Goal: Find specific page/section: Find specific page/section

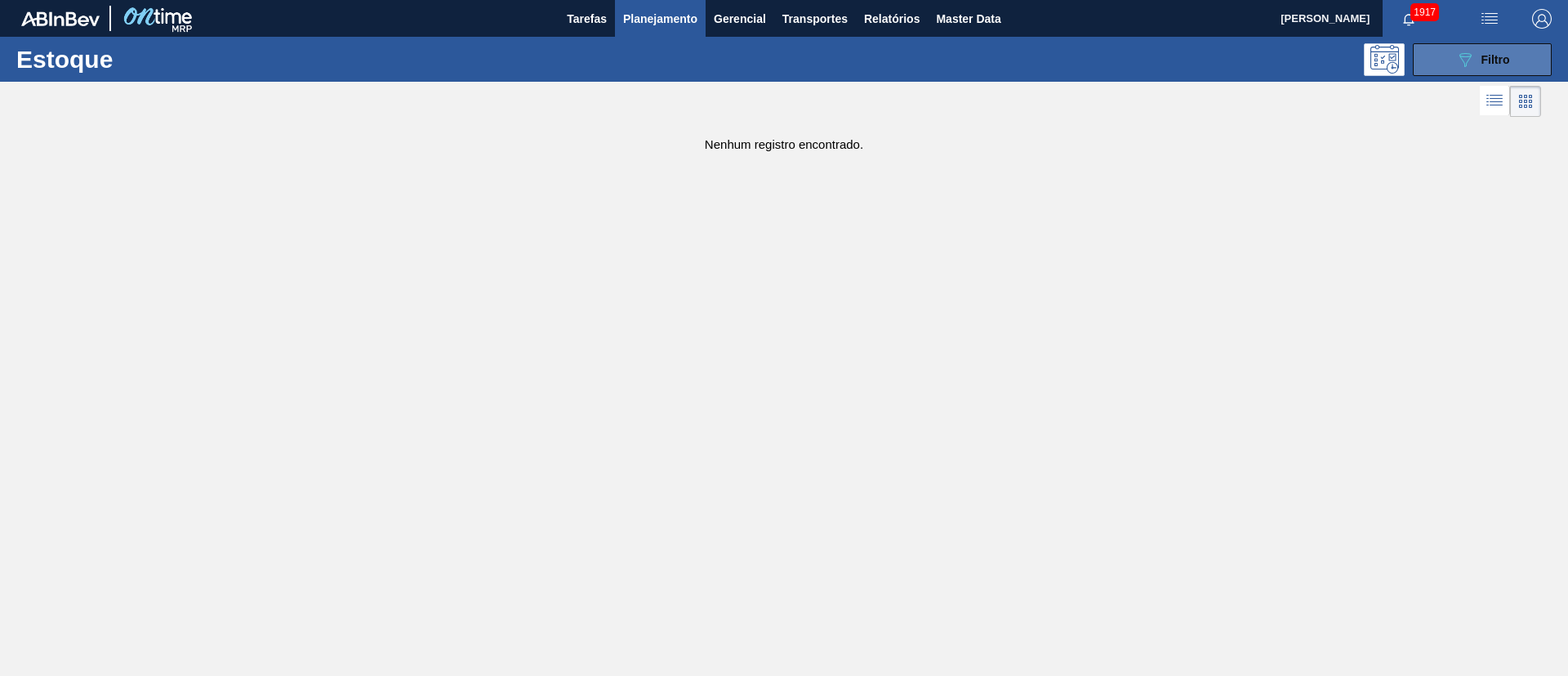
click at [1465, 67] on icon "089F7B8B-B2A5-4AFE-B5C0-19BA573D28AC" at bounding box center [1465, 59] width 19 height 19
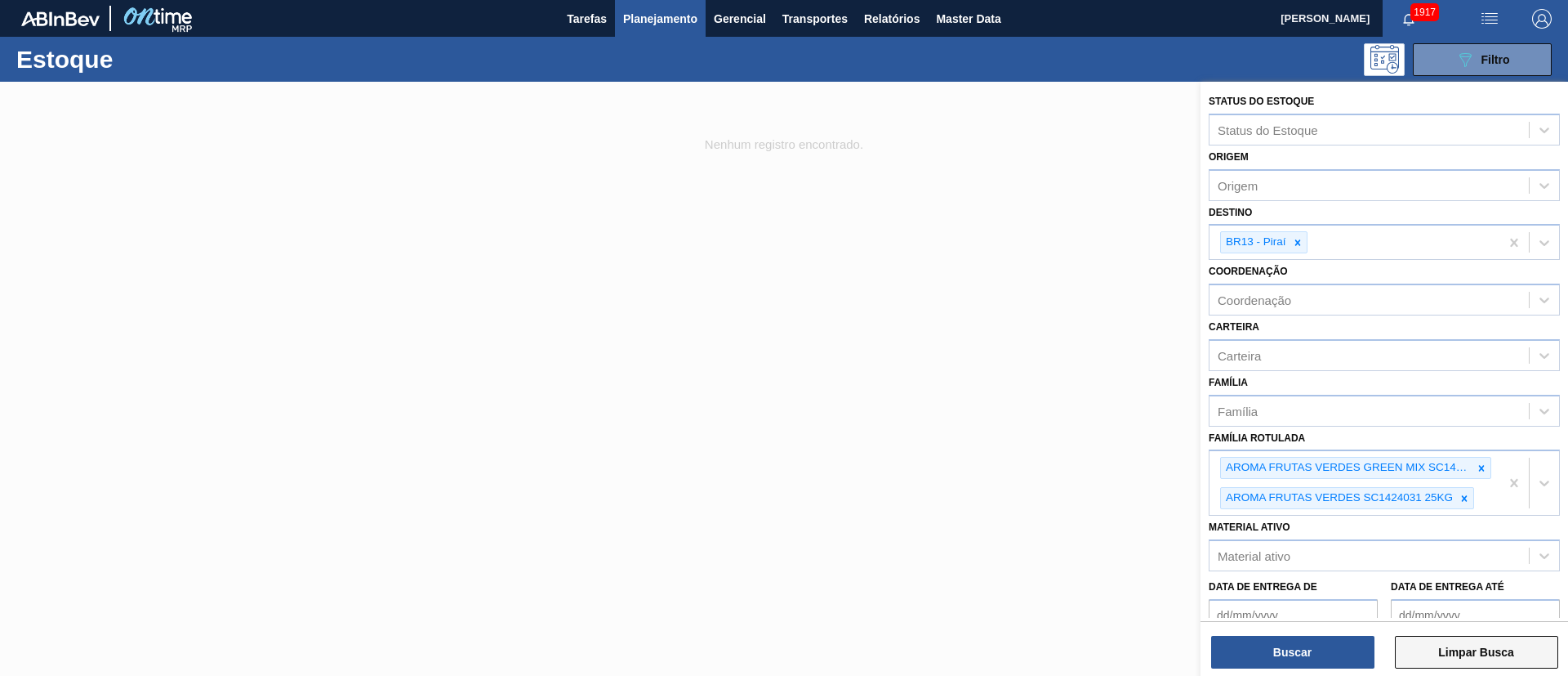
click at [1451, 657] on button "Limpar Busca" at bounding box center [1477, 652] width 164 height 33
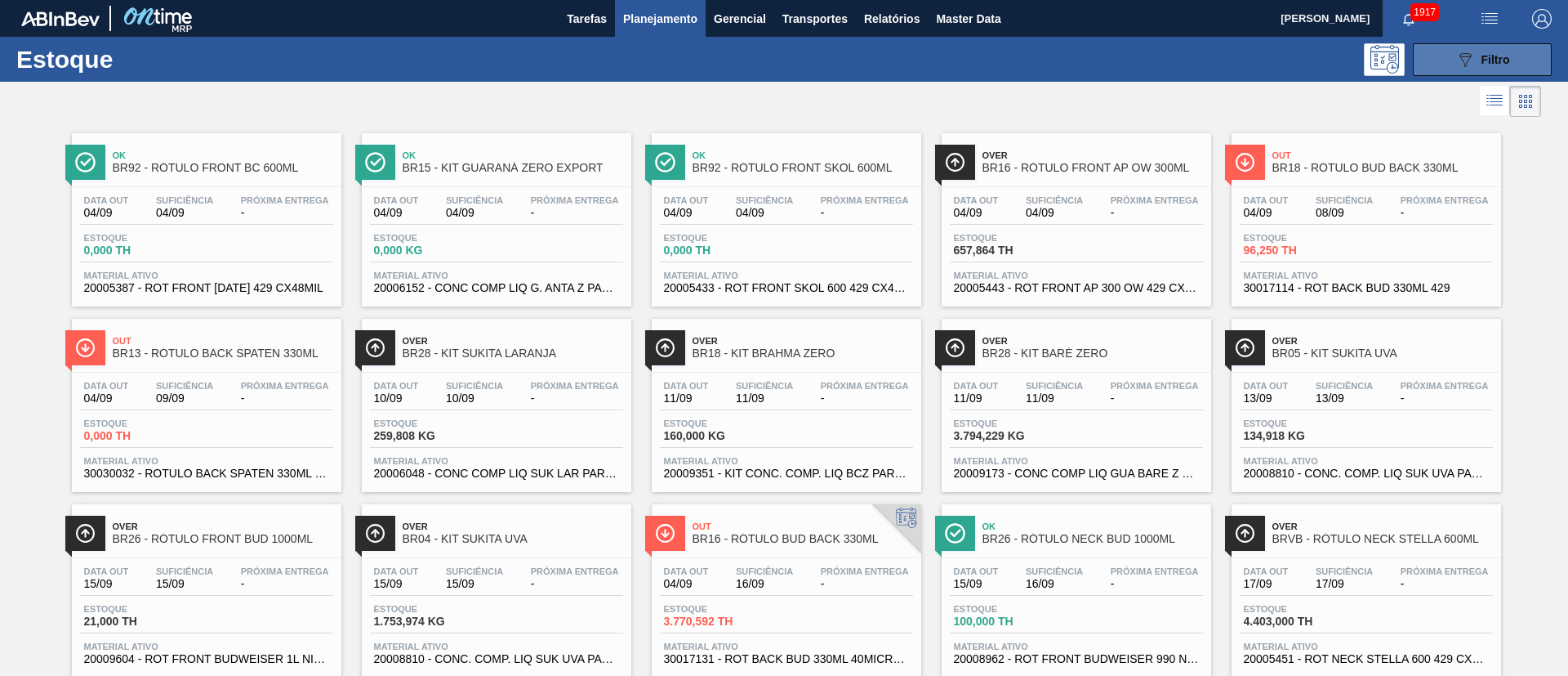
click at [1456, 62] on icon "089F7B8B-B2A5-4AFE-B5C0-19BA573D28AC" at bounding box center [1465, 59] width 19 height 19
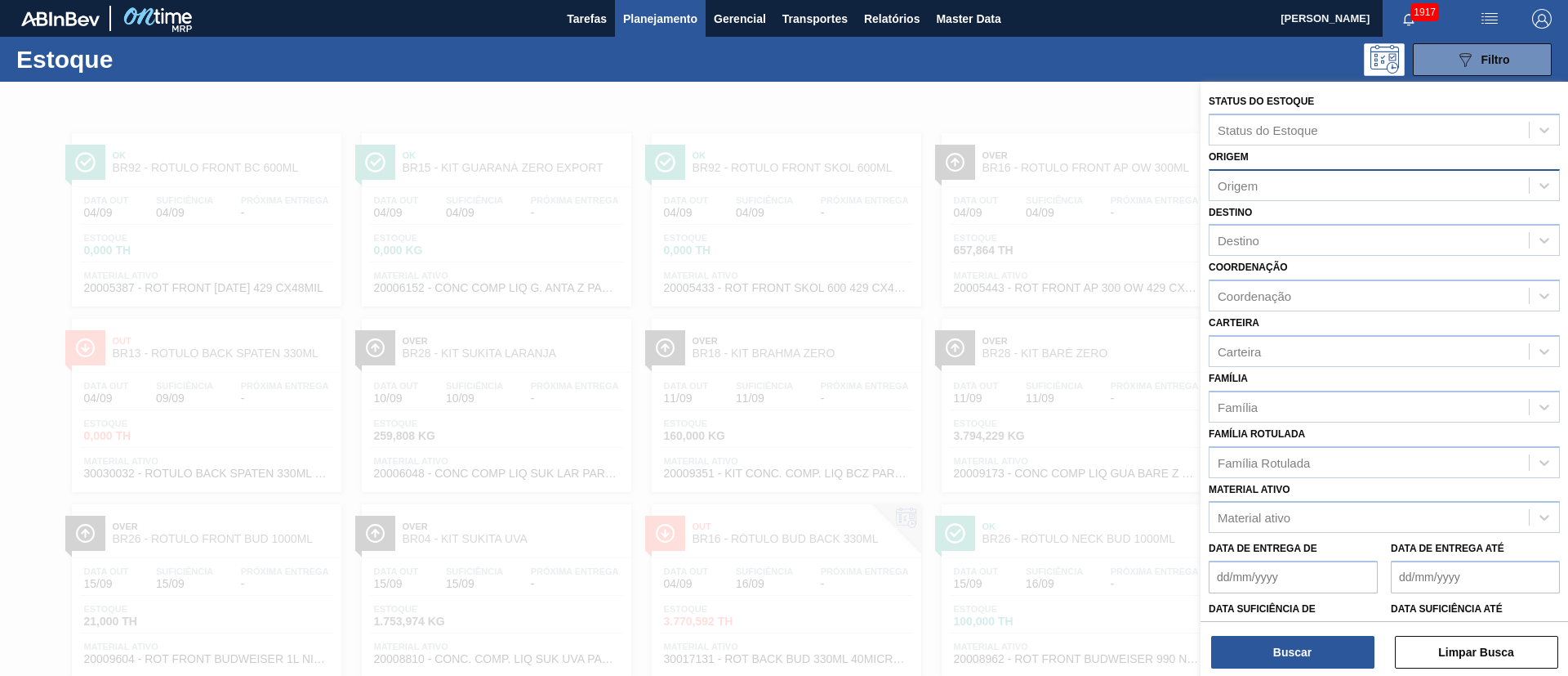
click at [1268, 188] on div "Origem" at bounding box center [1369, 185] width 319 height 24
type input "nov"
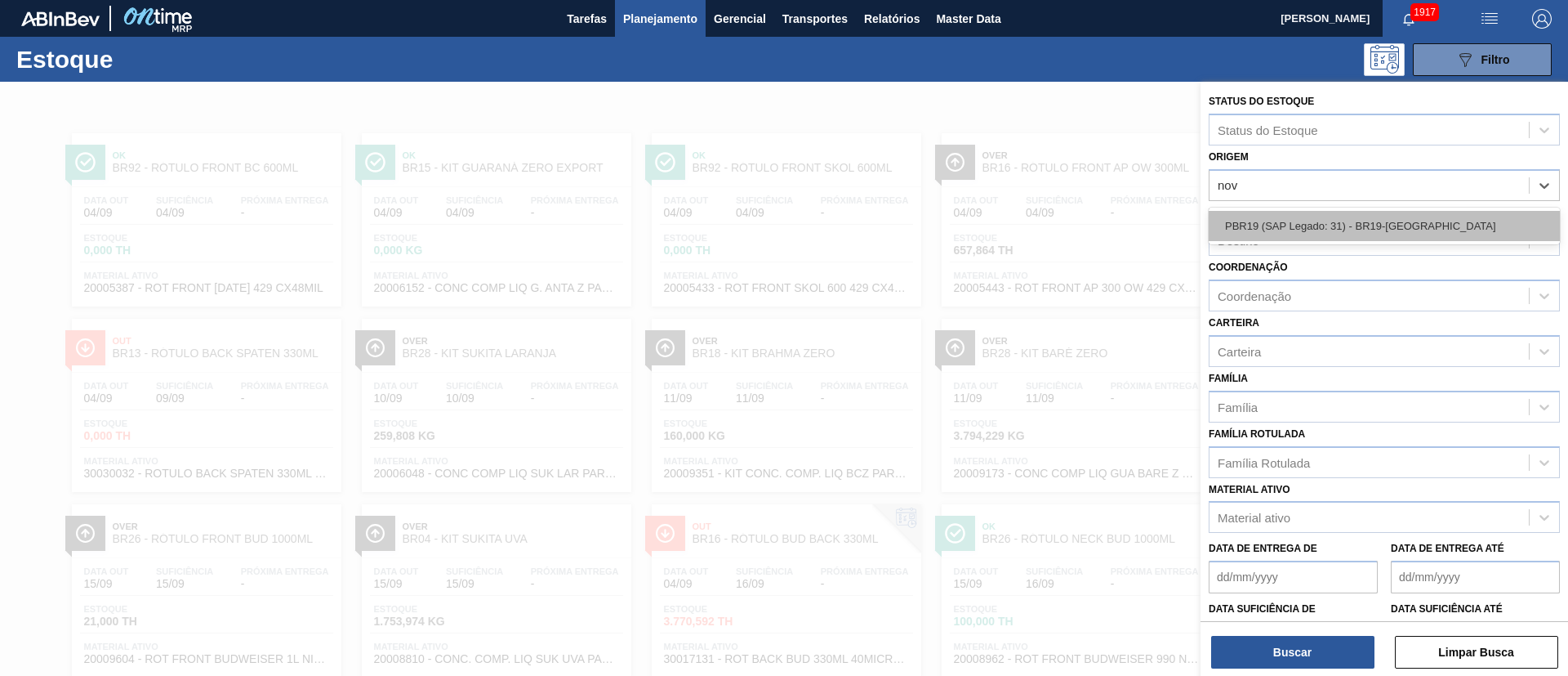
click at [1299, 224] on div "PBR19 (SAP Legado: 31) - BR19-[GEOGRAPHIC_DATA]" at bounding box center [1384, 226] width 351 height 30
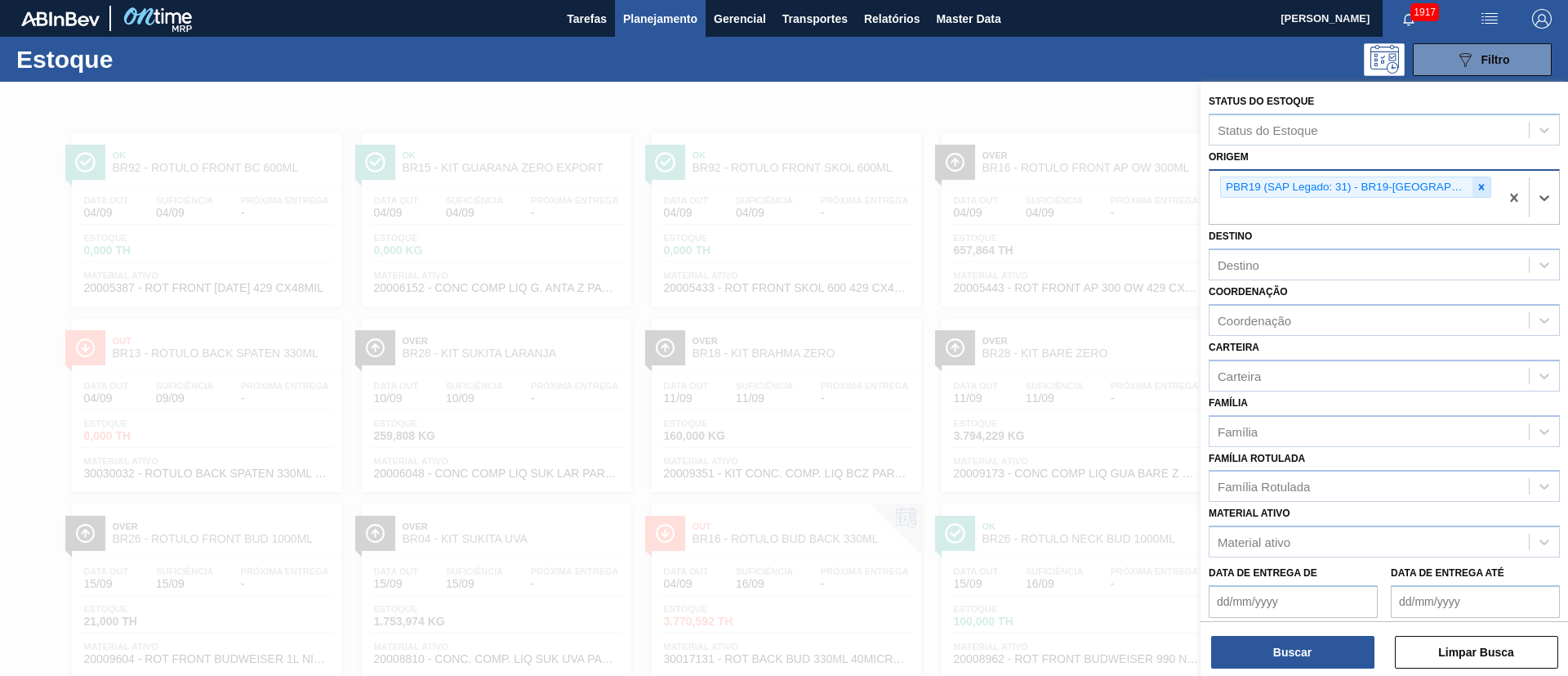
click at [1476, 187] on icon at bounding box center [1481, 187] width 11 height 12
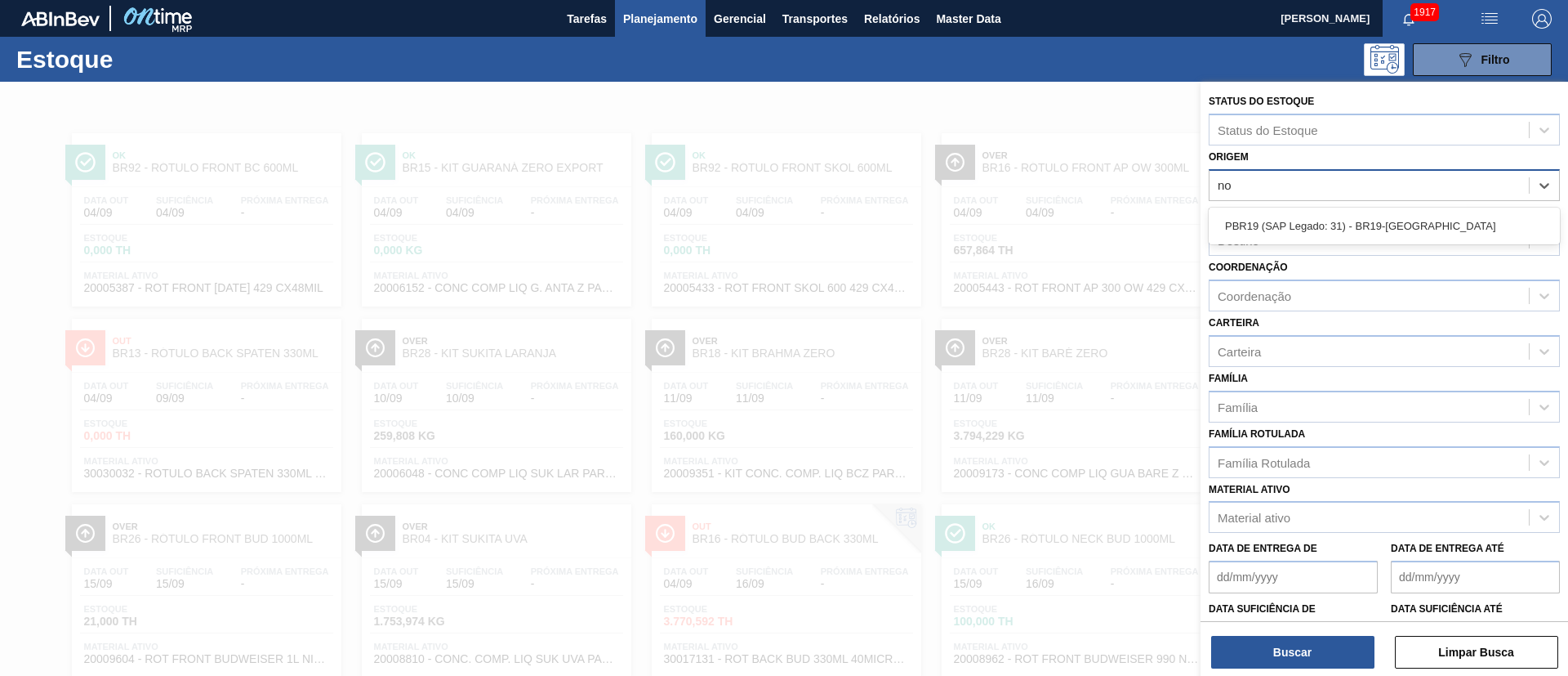
type input "n"
click at [1528, 26] on span "button" at bounding box center [1542, 19] width 39 height 19
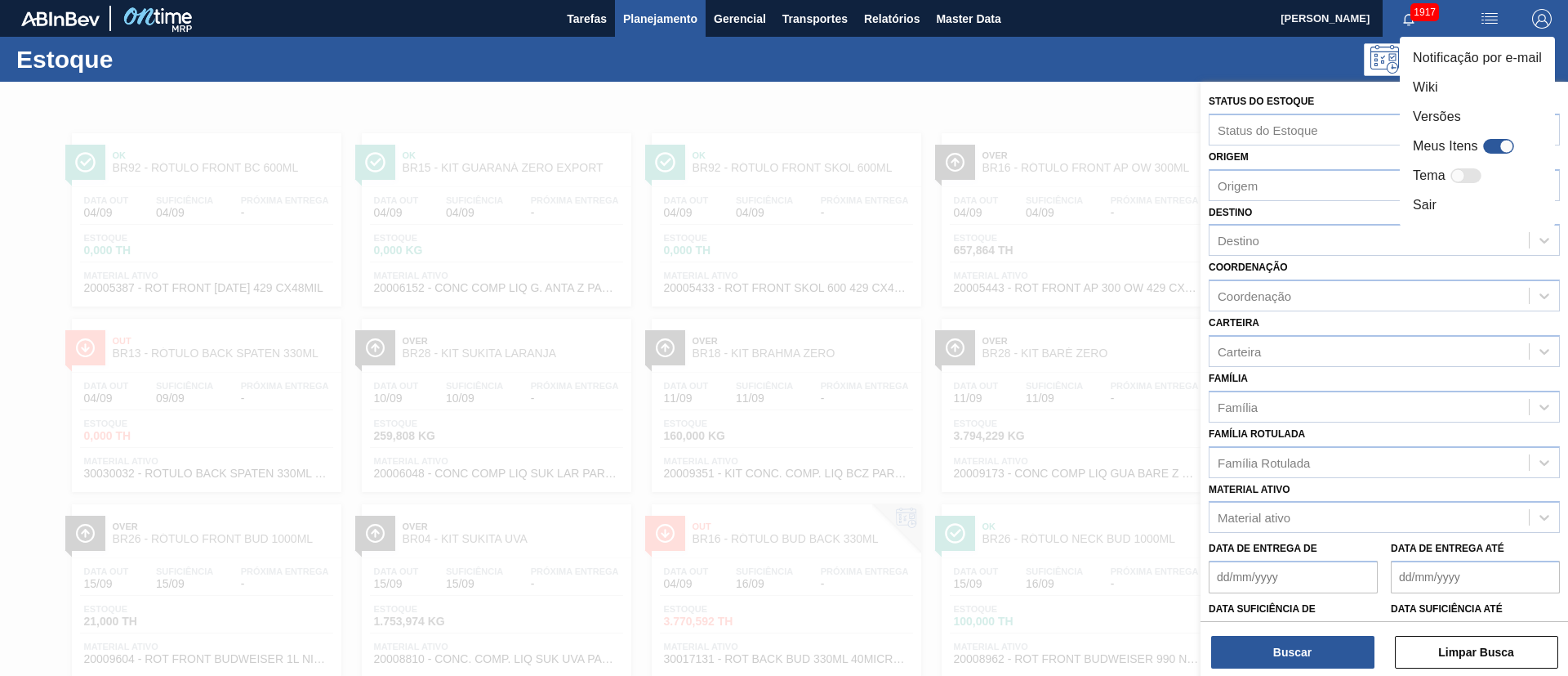
click at [1061, 98] on div at bounding box center [784, 338] width 1568 height 676
